Goal: Information Seeking & Learning: Learn about a topic

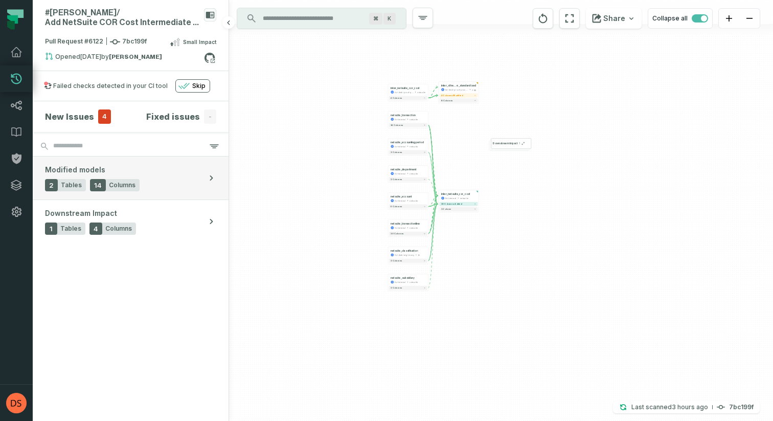
click at [209, 186] on button "Modified models 2 Tables 14 Columns" at bounding box center [131, 177] width 196 height 43
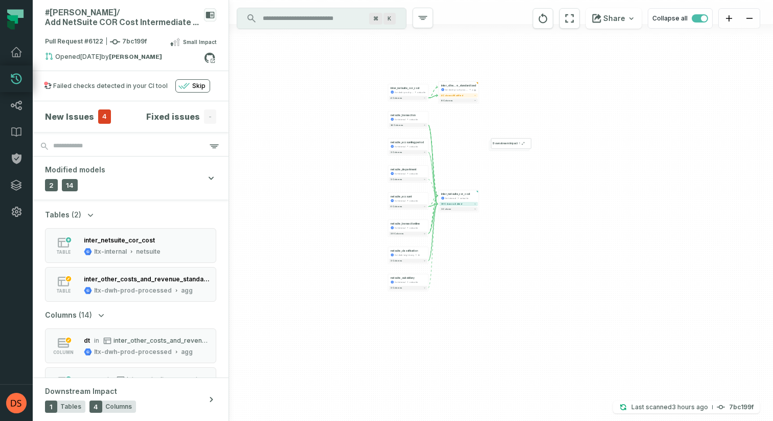
click at [88, 216] on icon "button" at bounding box center [90, 214] width 5 height 3
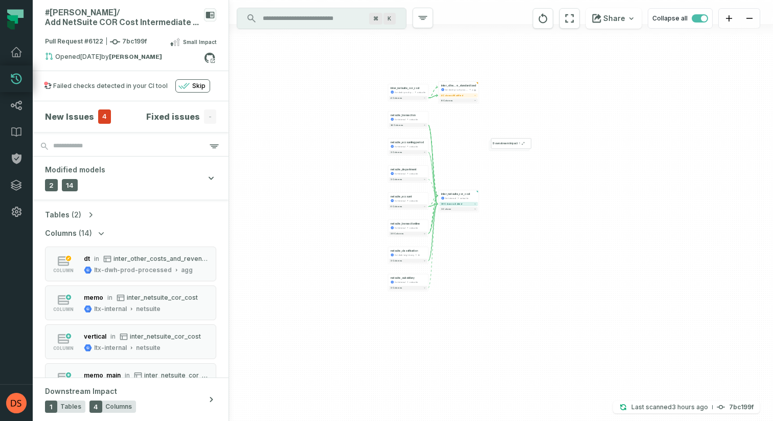
click at [89, 216] on icon "button" at bounding box center [90, 214] width 3 height 5
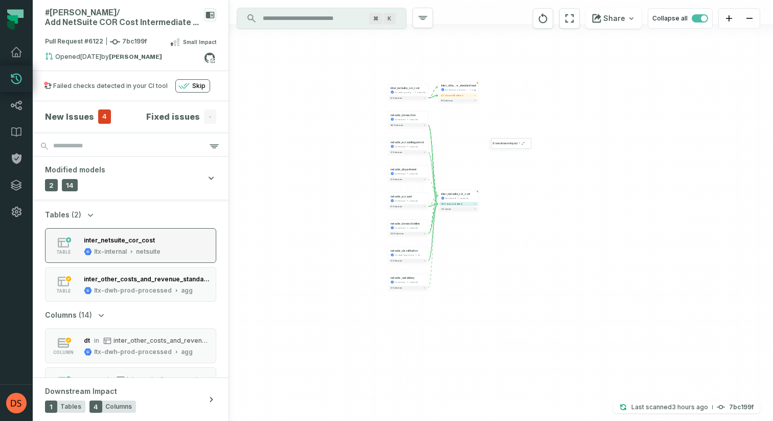
click at [123, 244] on div "inter_netsuite_cor_cost" at bounding box center [122, 240] width 77 height 10
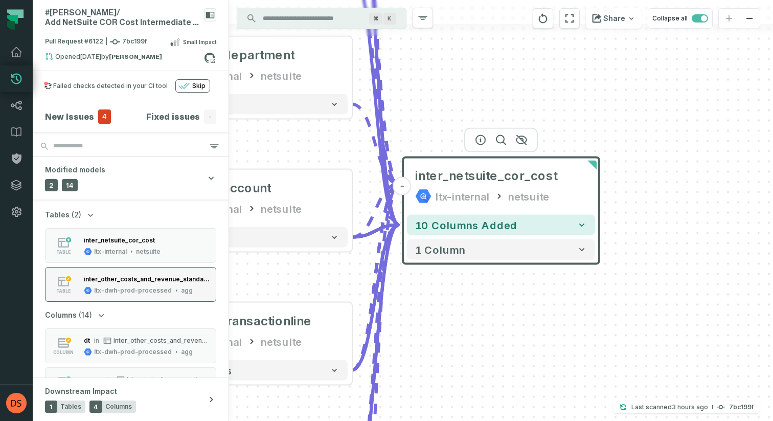
click at [143, 291] on div "ltx-dwh-prod-processed" at bounding box center [133, 290] width 78 height 8
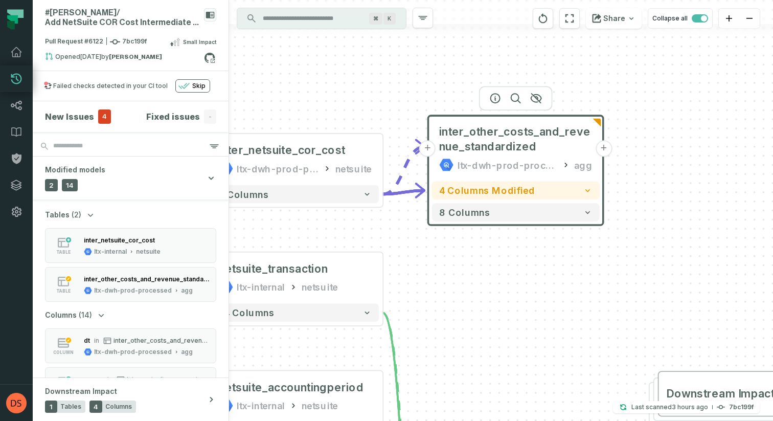
drag, startPoint x: 365, startPoint y: 129, endPoint x: 389, endPoint y: 84, distance: 51.2
click at [389, 84] on div "+ inter_other_costs_and_revenue_standardized ltx-dwh-prod-processed agg + 4 col…" at bounding box center [501, 210] width 544 height 421
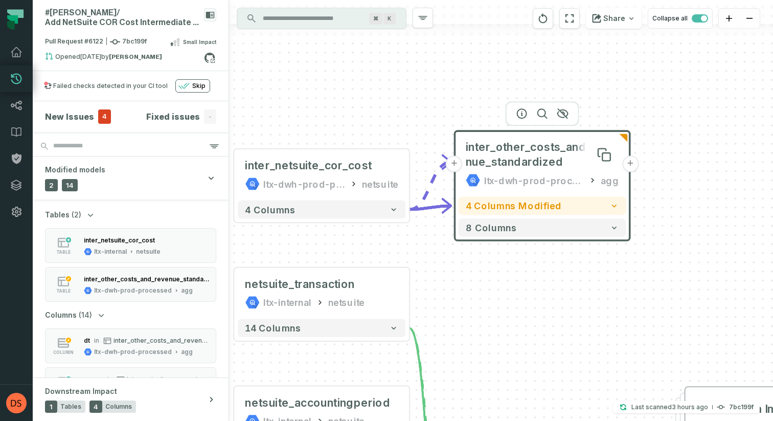
drag, startPoint x: 464, startPoint y: 133, endPoint x: 478, endPoint y: 128, distance: 15.0
click at [479, 140] on span "inter_other_costs_and_revenue_standardized" at bounding box center [542, 154] width 153 height 29
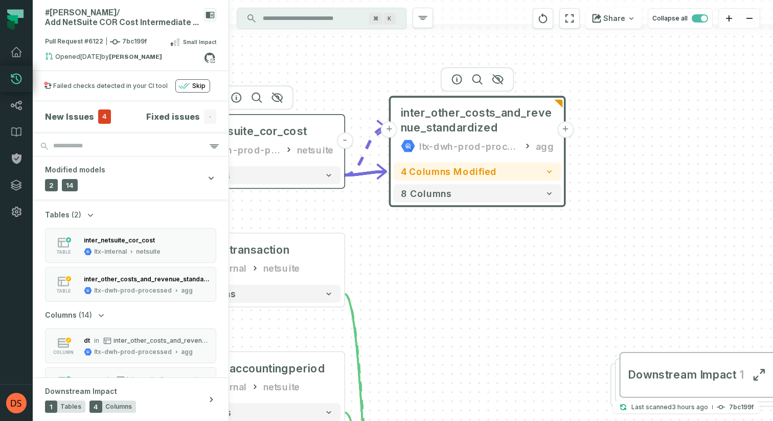
drag, startPoint x: 379, startPoint y: 139, endPoint x: 342, endPoint y: 122, distance: 40.5
click at [340, 122] on div "inter_netsuite_cor_cost ltx-dwh-prod-processed netsuite" at bounding box center [257, 141] width 168 height 44
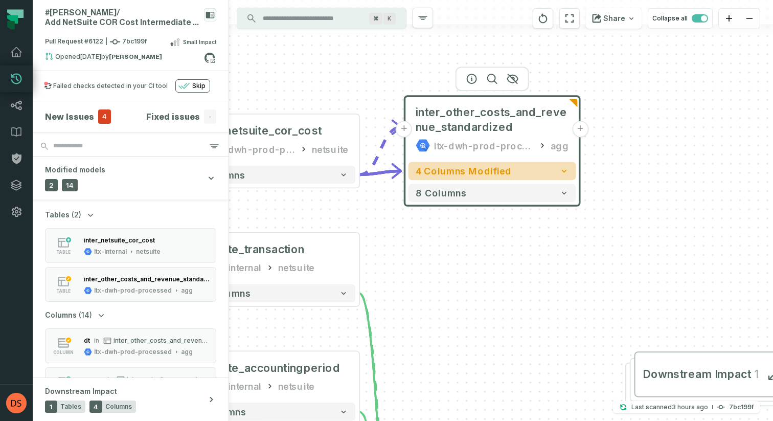
click at [494, 170] on span "4 columns modified" at bounding box center [464, 171] width 96 height 11
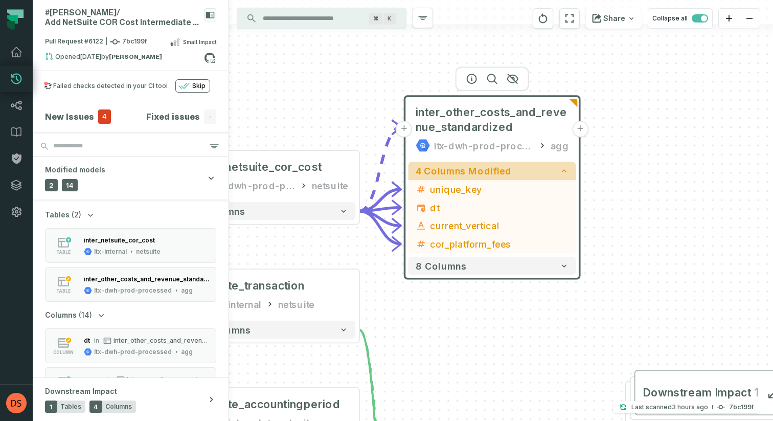
click at [494, 170] on span "4 columns modified" at bounding box center [464, 171] width 96 height 11
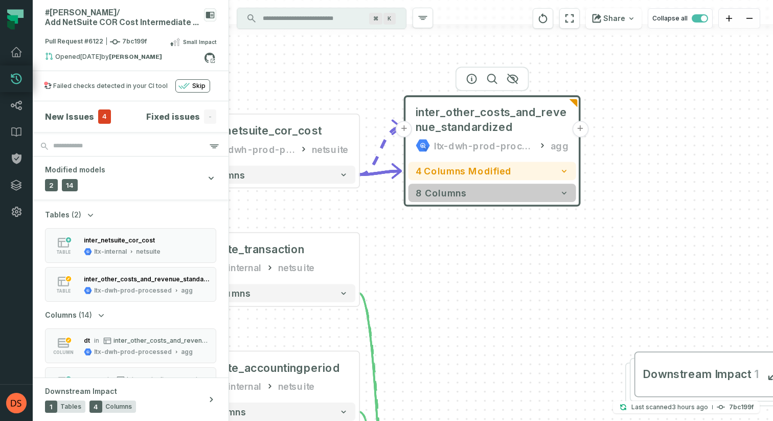
click at [483, 191] on button "8 columns" at bounding box center [492, 192] width 168 height 18
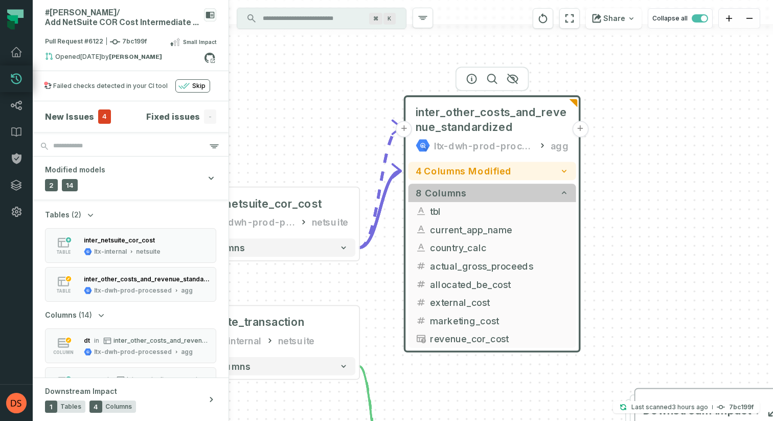
click at [483, 191] on button "8 columns" at bounding box center [492, 192] width 168 height 18
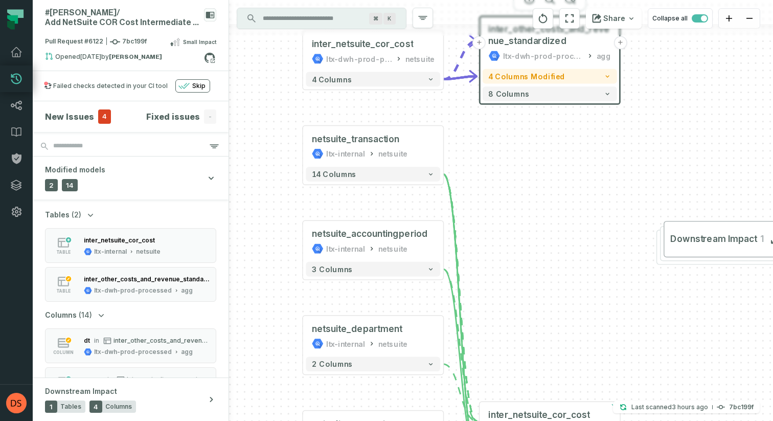
drag, startPoint x: 432, startPoint y: 262, endPoint x: 390, endPoint y: 189, distance: 84.3
click at [391, 189] on div "+ inter_other_costs_and_revenue_standardized ltx-dwh-prod-processed agg + 4 col…" at bounding box center [501, 210] width 544 height 421
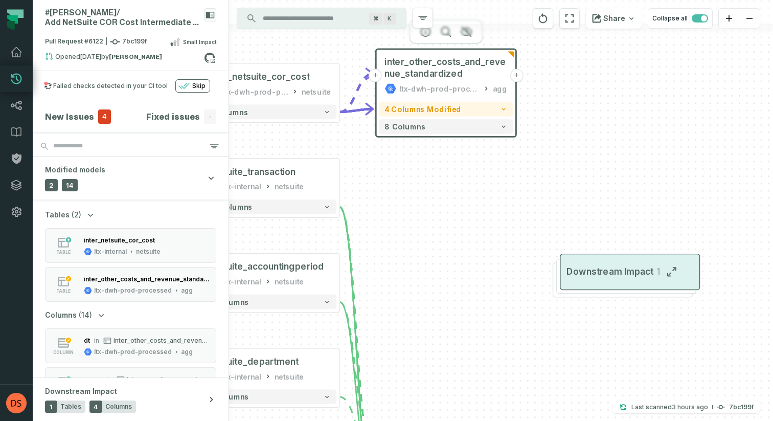
click at [633, 283] on button "Downstream Impact 1" at bounding box center [630, 272] width 140 height 36
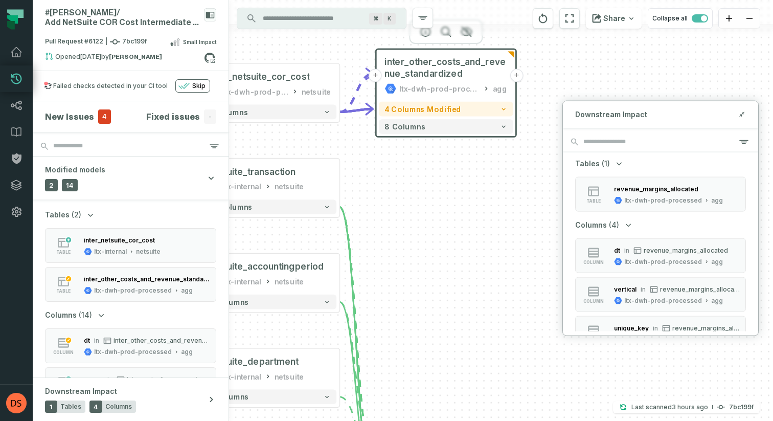
click at [712, 48] on div "+ inter_other_costs_and_revenue_standardized ltx-dwh-prod-processed agg + 4 col…" at bounding box center [501, 210] width 544 height 421
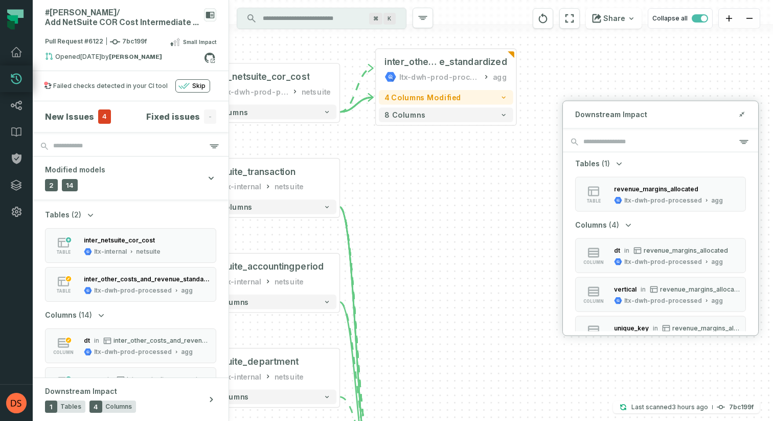
click at [585, 114] on span "Downstream Impact" at bounding box center [611, 114] width 72 height 10
click at [574, 97] on div "+ inter_other_costs_and_revenu e_standardized ltx-dwh-prod-processed agg + 4 co…" at bounding box center [501, 210] width 544 height 421
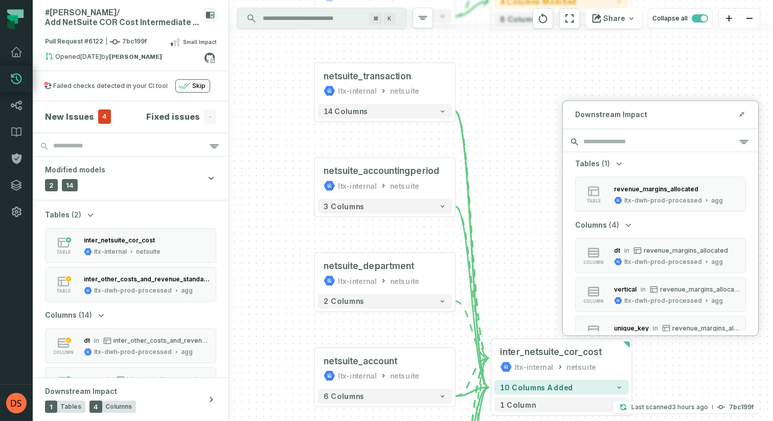
drag, startPoint x: 446, startPoint y: 179, endPoint x: 562, endPoint y: 83, distance: 149.9
click at [562, 83] on div "+ inter_other_costs_and_revenu e_standardized ltx-dwh-prod-processed agg + 4 co…" at bounding box center [501, 210] width 544 height 421
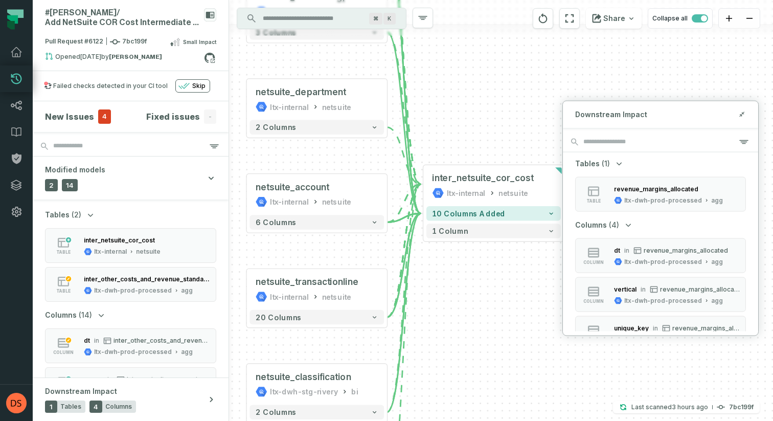
drag, startPoint x: 518, startPoint y: 143, endPoint x: 450, endPoint y: -31, distance: 186.6
click at [450, 0] on html "Pull Requests Dashboard Lineage Data Catalog Policies Integrations Settings dsc…" at bounding box center [386, 210] width 773 height 421
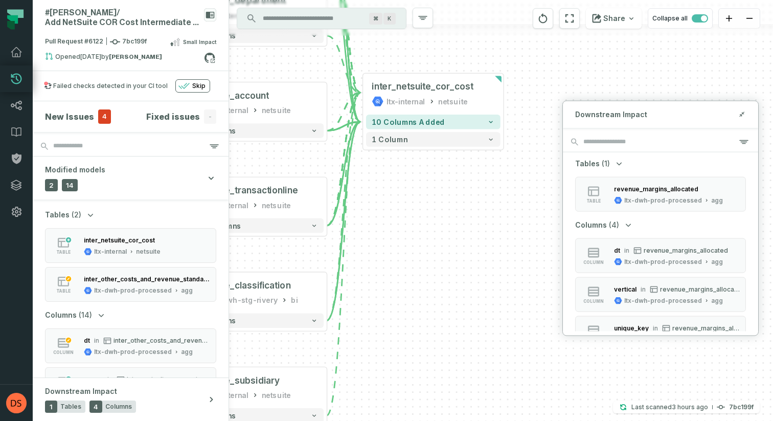
drag, startPoint x: 477, startPoint y: 282, endPoint x: 397, endPoint y: 214, distance: 104.8
click at [397, 214] on div "+ inter_other_costs_and_revenu e_standardized ltx-dwh-prod-processed agg + 4 co…" at bounding box center [501, 210] width 544 height 421
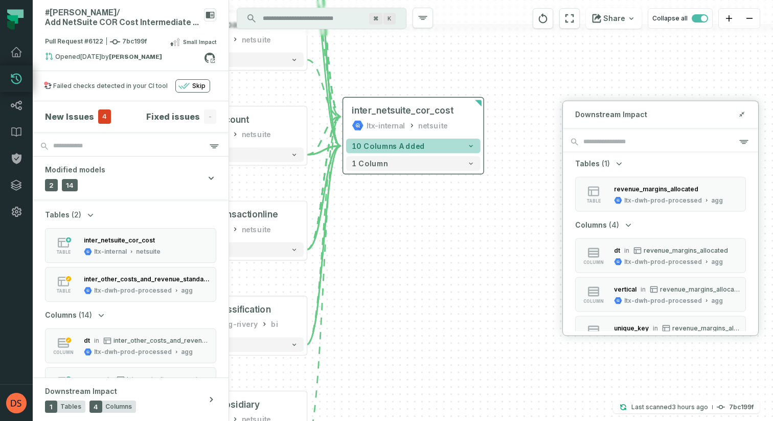
click at [466, 146] on button "10 columns added" at bounding box center [413, 146] width 134 height 15
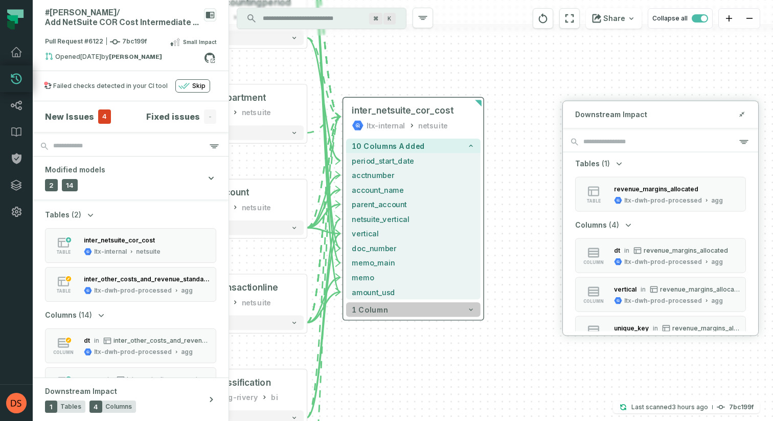
click at [413, 311] on button "1 column" at bounding box center [413, 309] width 134 height 15
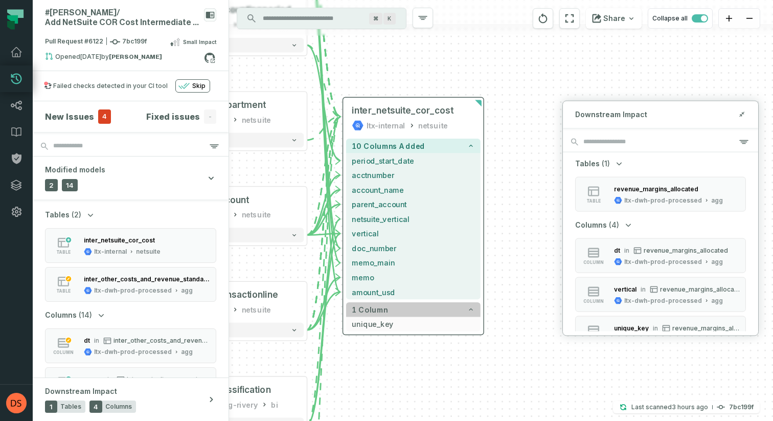
click at [413, 311] on button "1 column" at bounding box center [413, 309] width 134 height 15
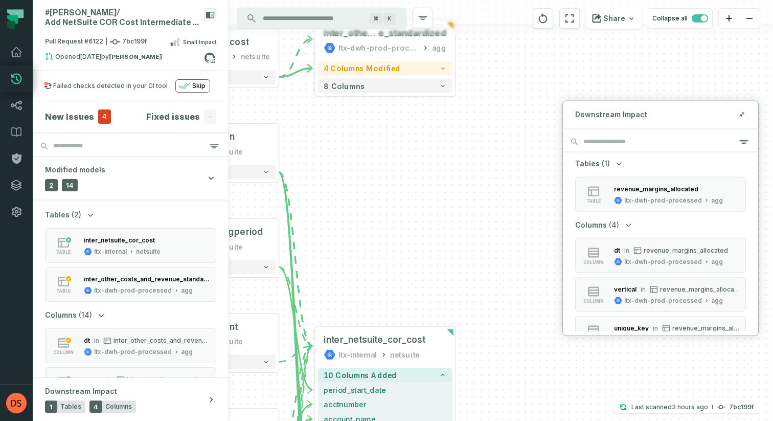
drag, startPoint x: 503, startPoint y: 191, endPoint x: 476, endPoint y: 420, distance: 230.6
click at [476, 420] on div "+ inter_other_costs_and_revenu e_standardized ltx-dwh-prod-processed agg + 4 co…" at bounding box center [501, 210] width 544 height 421
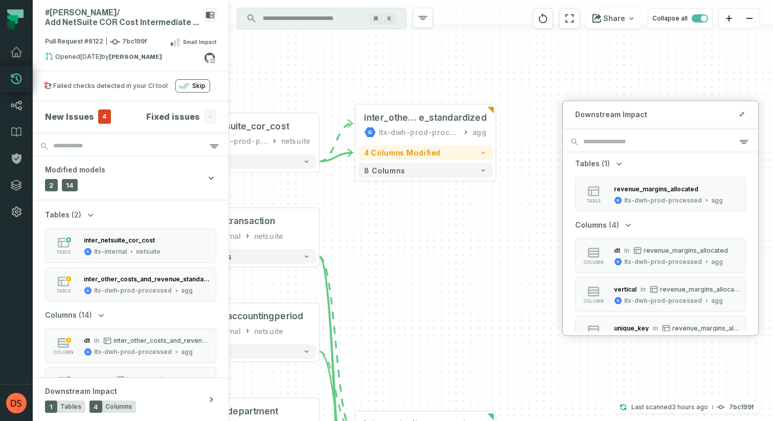
drag, startPoint x: 373, startPoint y: 179, endPoint x: 401, endPoint y: 264, distance: 88.7
click at [402, 264] on div "+ inter_other_costs_and_revenu e_standardized ltx-dwh-prod-processed agg + 4 co…" at bounding box center [501, 210] width 544 height 421
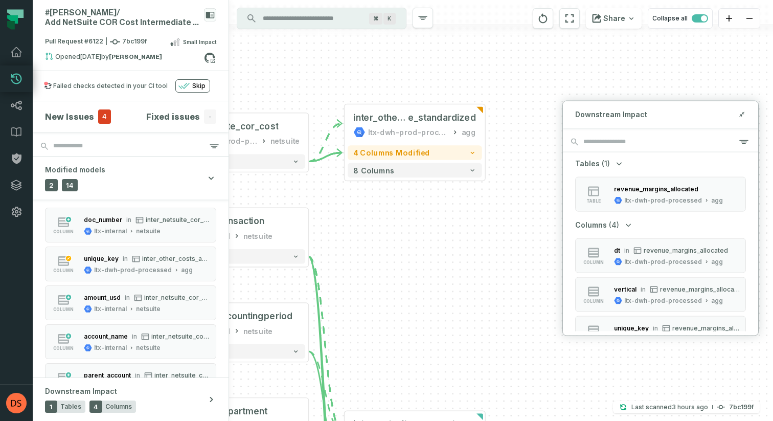
scroll to position [336, 0]
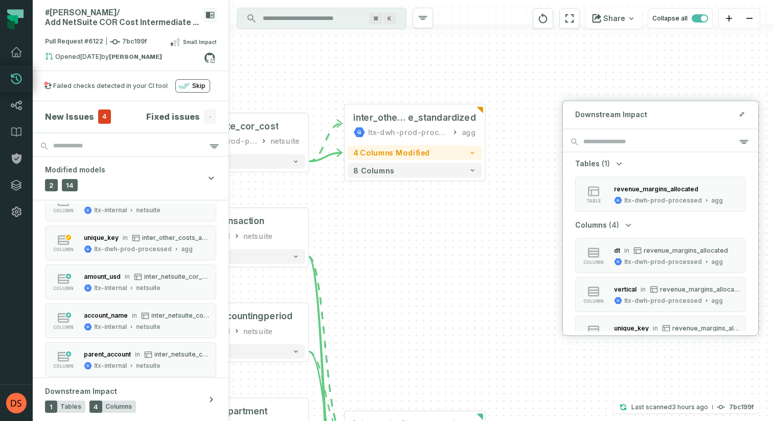
click at [79, 123] on section "New Issues 4 Fixed issues -" at bounding box center [131, 116] width 196 height 31
click at [101, 115] on span "4" at bounding box center [104, 116] width 13 height 14
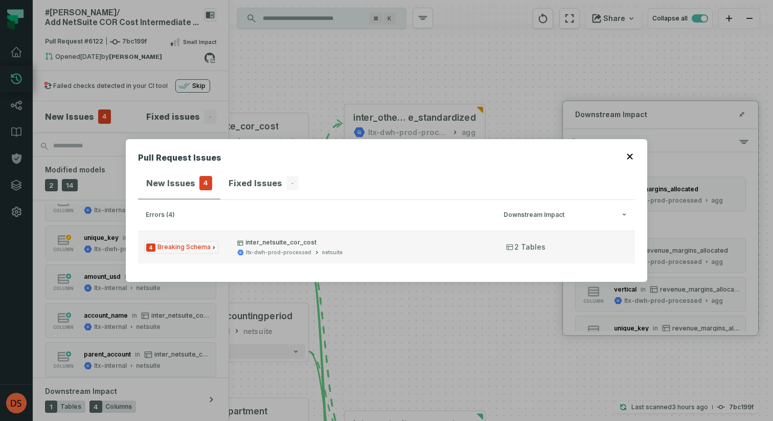
click at [199, 244] on span "4 Breaking Schema" at bounding box center [181, 247] width 75 height 13
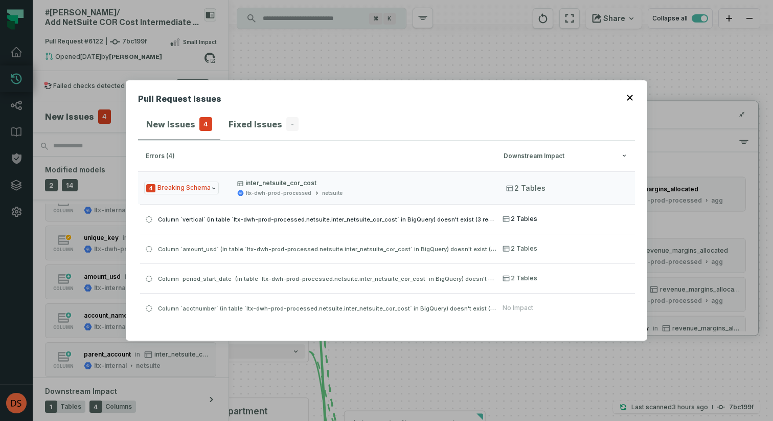
click at [169, 217] on span "Column `vertical` (in table `ltx-dwh-prod-processed.netsuite.inter_netsuite_cor…" at bounding box center [329, 219] width 343 height 8
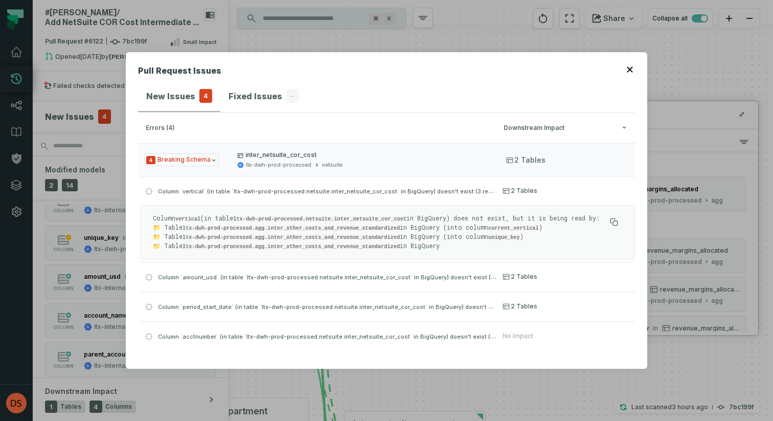
click at [630, 66] on icon "button" at bounding box center [630, 69] width 6 height 6
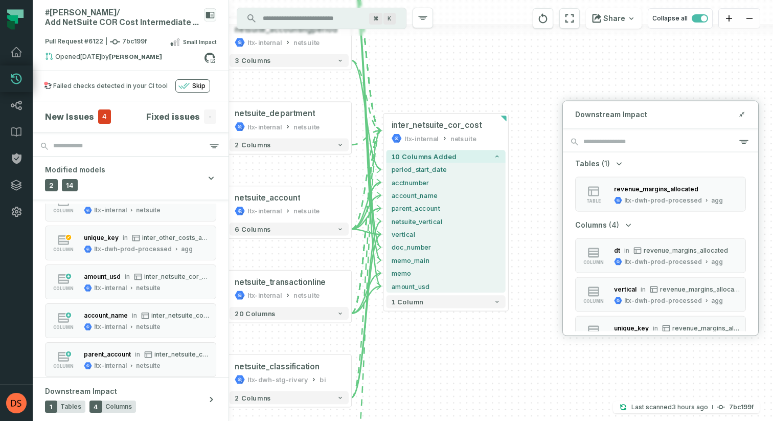
drag, startPoint x: 464, startPoint y: 244, endPoint x: 489, endPoint y: -34, distance: 279.2
click at [489, 0] on html "Pull Requests Dashboard Lineage Data Catalog Policies Integrations Settings dsc…" at bounding box center [386, 210] width 773 height 421
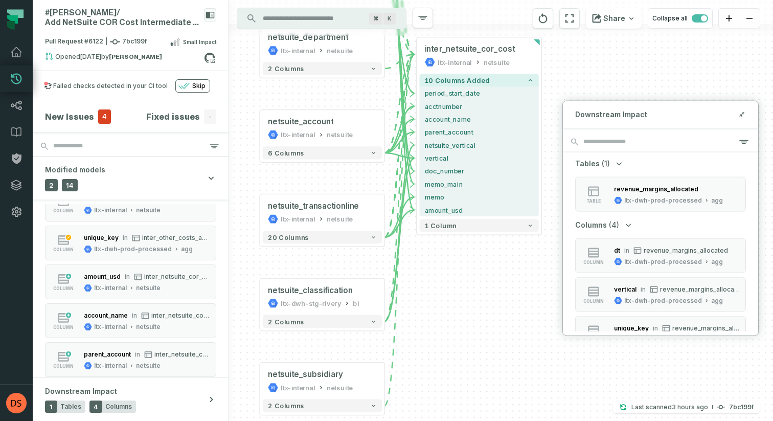
drag, startPoint x: 480, startPoint y: 67, endPoint x: 514, endPoint y: -9, distance: 83.8
click at [514, 0] on html "Pull Requests Dashboard Lineage Data Catalog Policies Integrations Settings dsc…" at bounding box center [386, 210] width 773 height 421
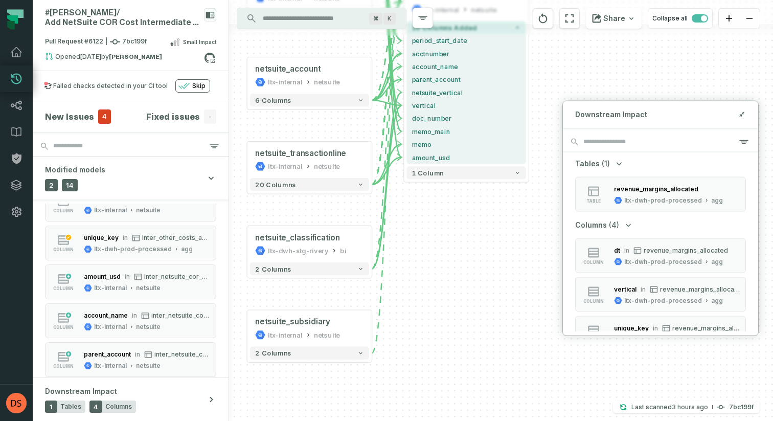
drag, startPoint x: 479, startPoint y: 292, endPoint x: 466, endPoint y: 240, distance: 54.2
click at [466, 240] on div "+ inter_other_costs_and_revenu e_standardized ltx-dwh-prod-processed agg + 4 co…" at bounding box center [501, 210] width 544 height 421
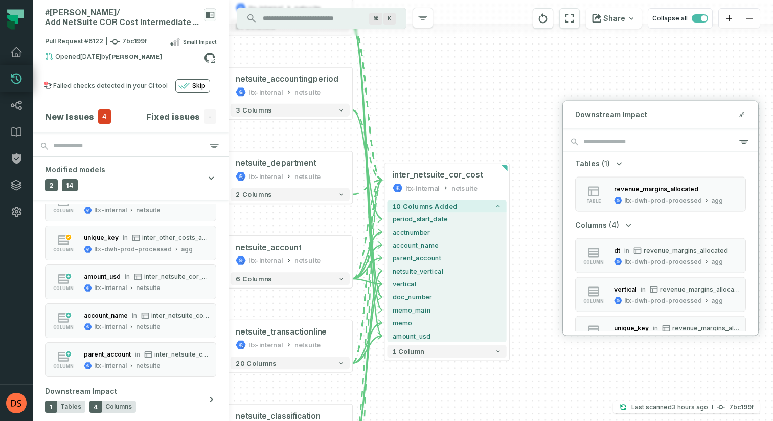
drag, startPoint x: 466, startPoint y: 240, endPoint x: 447, endPoint y: 416, distance: 176.8
click at [447, 416] on div "+ inter_other_costs_and_revenu e_standardized ltx-dwh-prod-processed agg + 4 co…" at bounding box center [501, 210] width 544 height 421
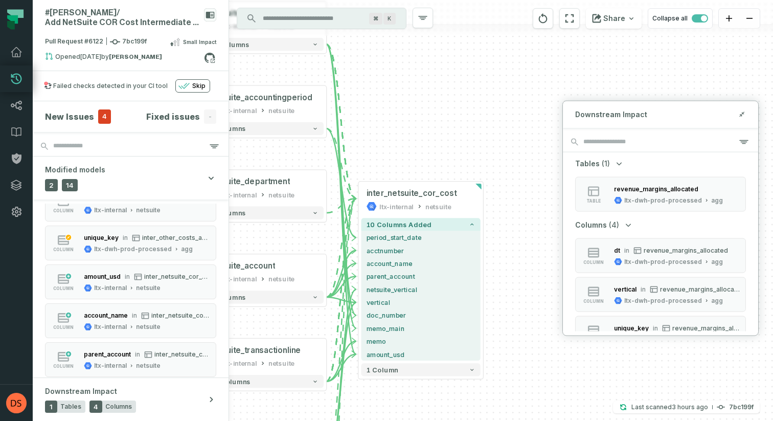
drag, startPoint x: 438, startPoint y: 387, endPoint x: 411, endPoint y: 412, distance: 36.2
click at [411, 412] on div "+ inter_other_costs_and_revenu e_standardized ltx-dwh-prod-processed agg + 4 co…" at bounding box center [501, 210] width 544 height 421
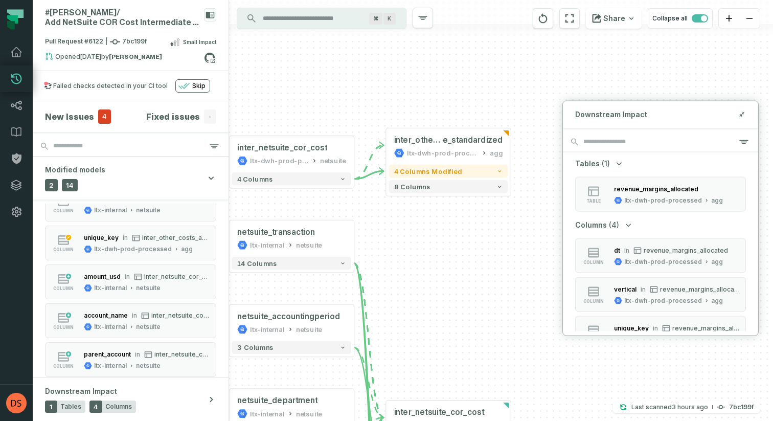
drag, startPoint x: 464, startPoint y: 110, endPoint x: 491, endPoint y: 326, distance: 216.9
click at [491, 326] on div "+ inter_other_costs_and_revenu e_standardized ltx-dwh-prod-processed agg + 4 co…" at bounding box center [501, 210] width 544 height 421
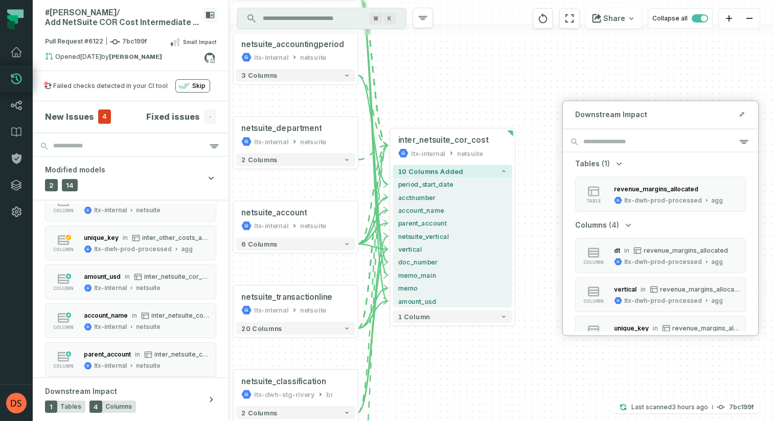
drag, startPoint x: 427, startPoint y: 294, endPoint x: 426, endPoint y: -13, distance: 307.2
click at [426, 0] on html "Pull Requests Dashboard Lineage Data Catalog Policies Integrations Settings dsc…" at bounding box center [386, 210] width 773 height 421
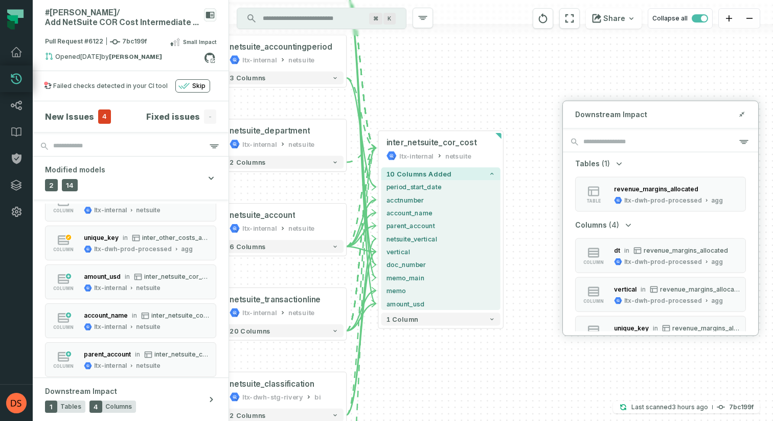
drag, startPoint x: 422, startPoint y: 340, endPoint x: 416, endPoint y: 378, distance: 38.4
click at [416, 378] on div "+ inter_other_costs_and_revenu e_standardized ltx-dwh-prod-processed agg + 4 co…" at bounding box center [501, 210] width 544 height 421
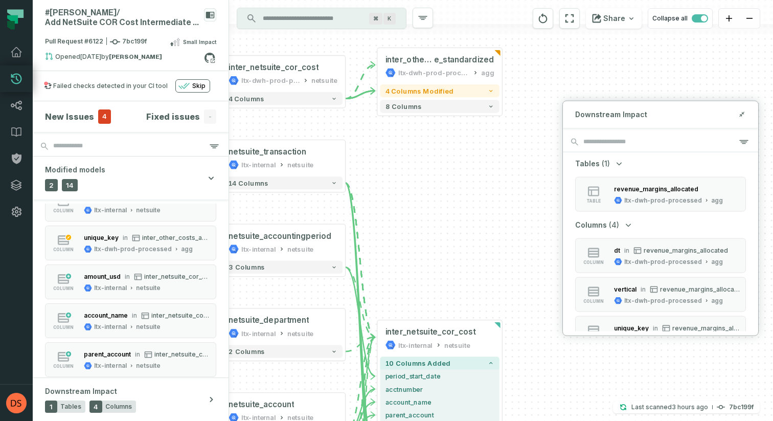
drag, startPoint x: 464, startPoint y: 66, endPoint x: 467, endPoint y: 259, distance: 192.7
click at [467, 259] on div "+ inter_other_costs_and_revenu e_standardized ltx-dwh-prod-processed agg + 4 co…" at bounding box center [501, 210] width 544 height 421
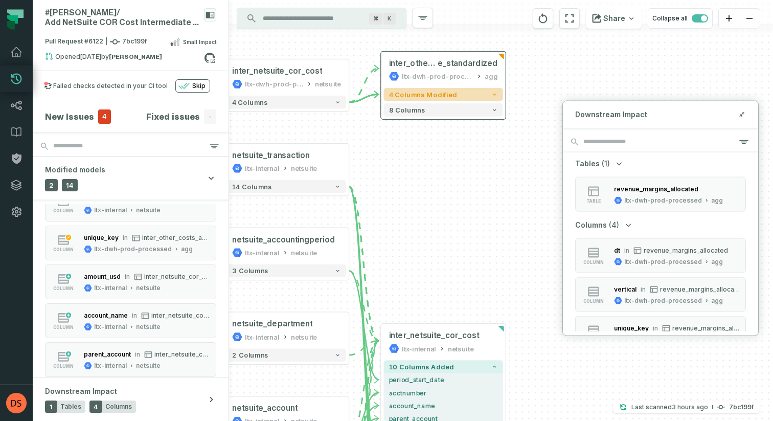
click at [443, 93] on span "4 columns modified" at bounding box center [423, 94] width 68 height 8
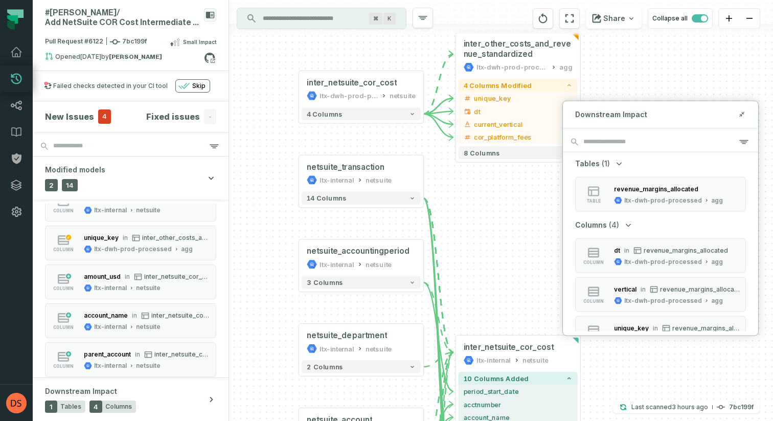
drag, startPoint x: 408, startPoint y: 218, endPoint x: 502, endPoint y: 207, distance: 94.7
click at [502, 207] on div "+ inter_other_costs_and_revenue_standardized ltx-dwh-prod-processed agg + 4 col…" at bounding box center [501, 210] width 544 height 421
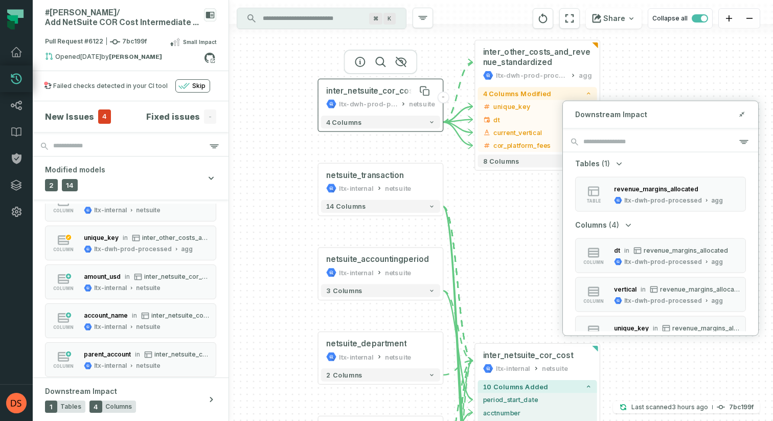
click at [373, 94] on div "inter_netsuite_cor_cost" at bounding box center [371, 91] width 90 height 10
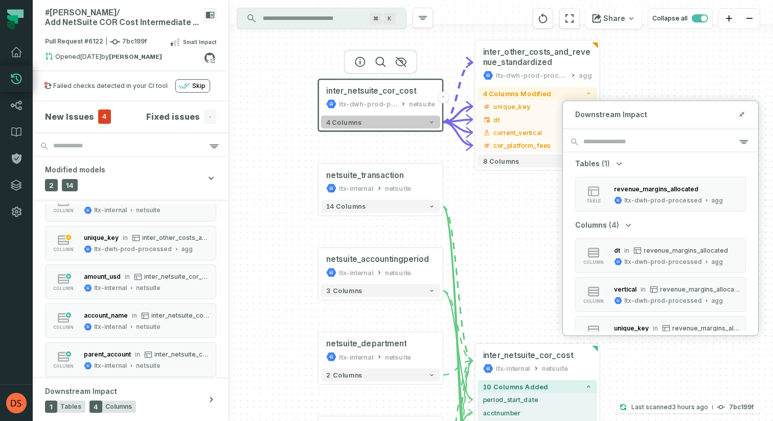
click at [344, 124] on span "4 columns" at bounding box center [344, 122] width 36 height 8
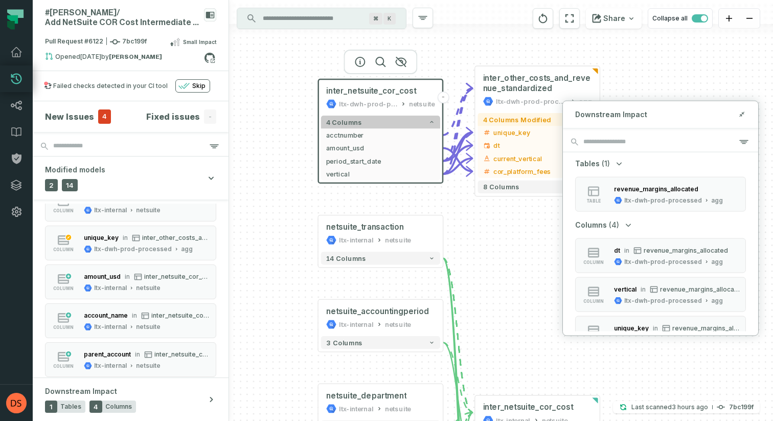
click at [344, 124] on span "4 columns" at bounding box center [344, 122] width 36 height 8
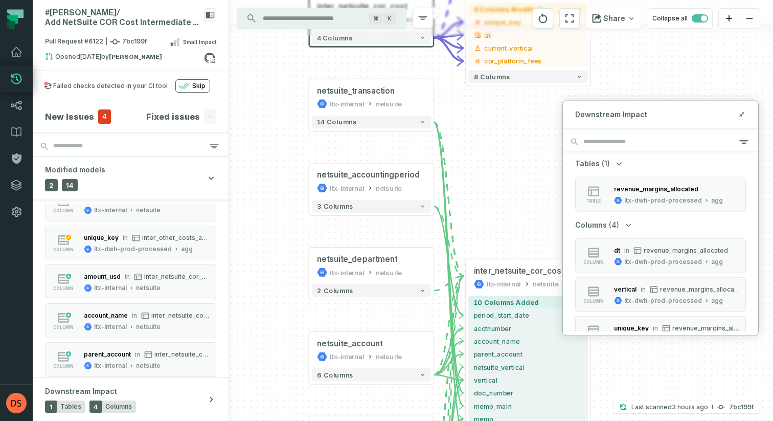
drag, startPoint x: 272, startPoint y: 156, endPoint x: 256, endPoint y: 105, distance: 53.2
click at [256, 105] on div "+ inter_other_costs_and_revenue_standardized ltx-dwh-prod-processed agg + 4 col…" at bounding box center [501, 210] width 544 height 421
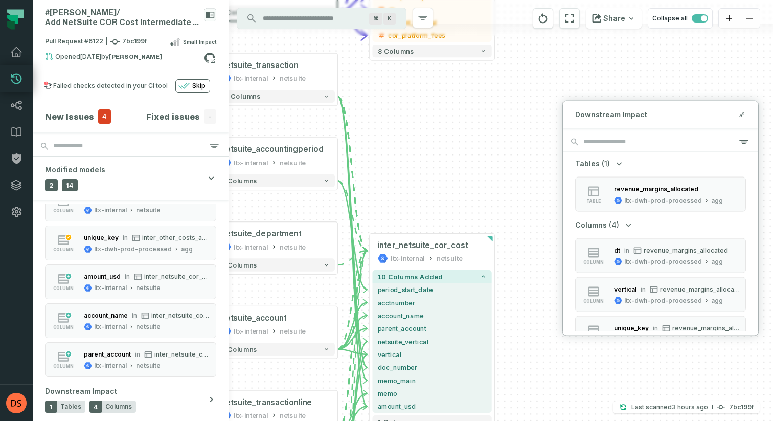
drag, startPoint x: 501, startPoint y: 194, endPoint x: 412, endPoint y: 135, distance: 106.9
click at [412, 135] on div "+ inter_other_costs_and_revenue_standardized ltx-dwh-prod-processed agg + 4 col…" at bounding box center [501, 210] width 544 height 421
click at [545, 27] on button "reset" at bounding box center [543, 18] width 20 height 20
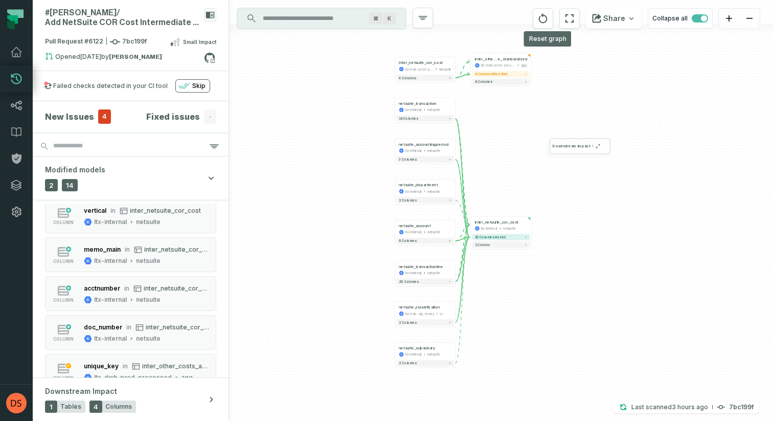
scroll to position [0, 0]
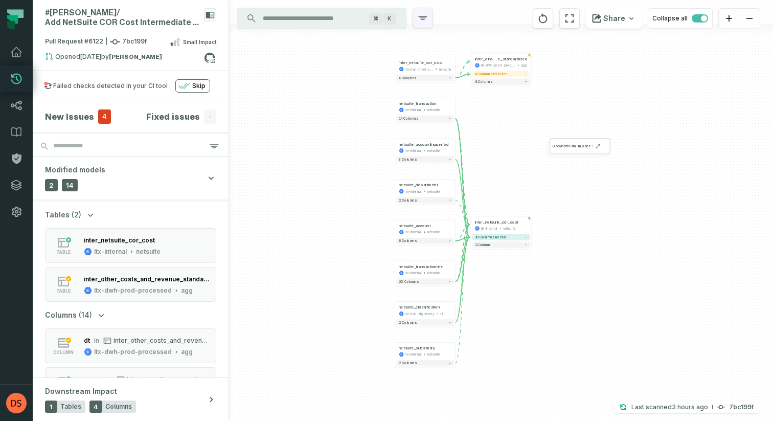
click at [420, 15] on icon "button" at bounding box center [423, 18] width 12 height 12
